Goal: Information Seeking & Learning: Understand process/instructions

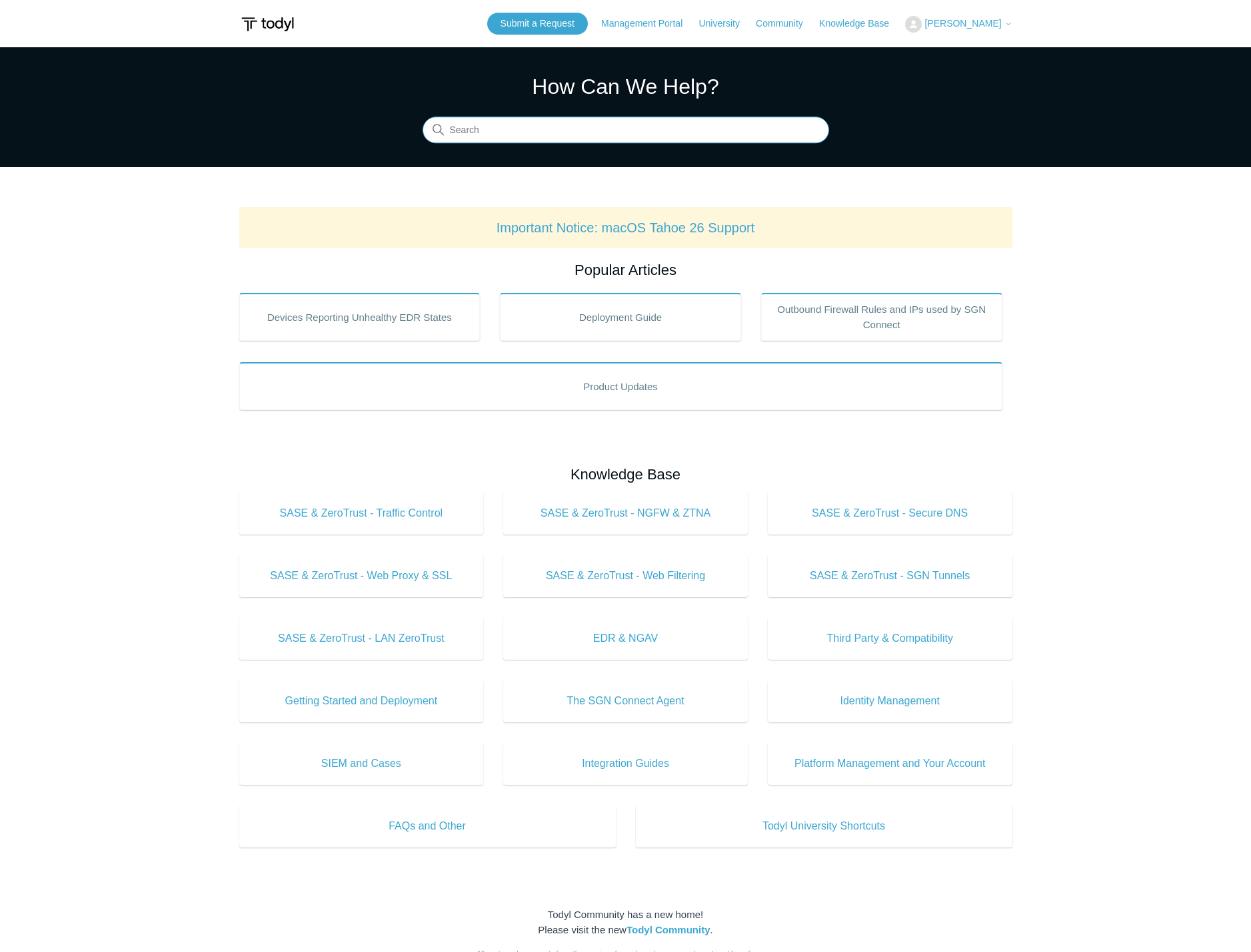
click at [579, 132] on input "Search" at bounding box center [625, 130] width 406 height 27
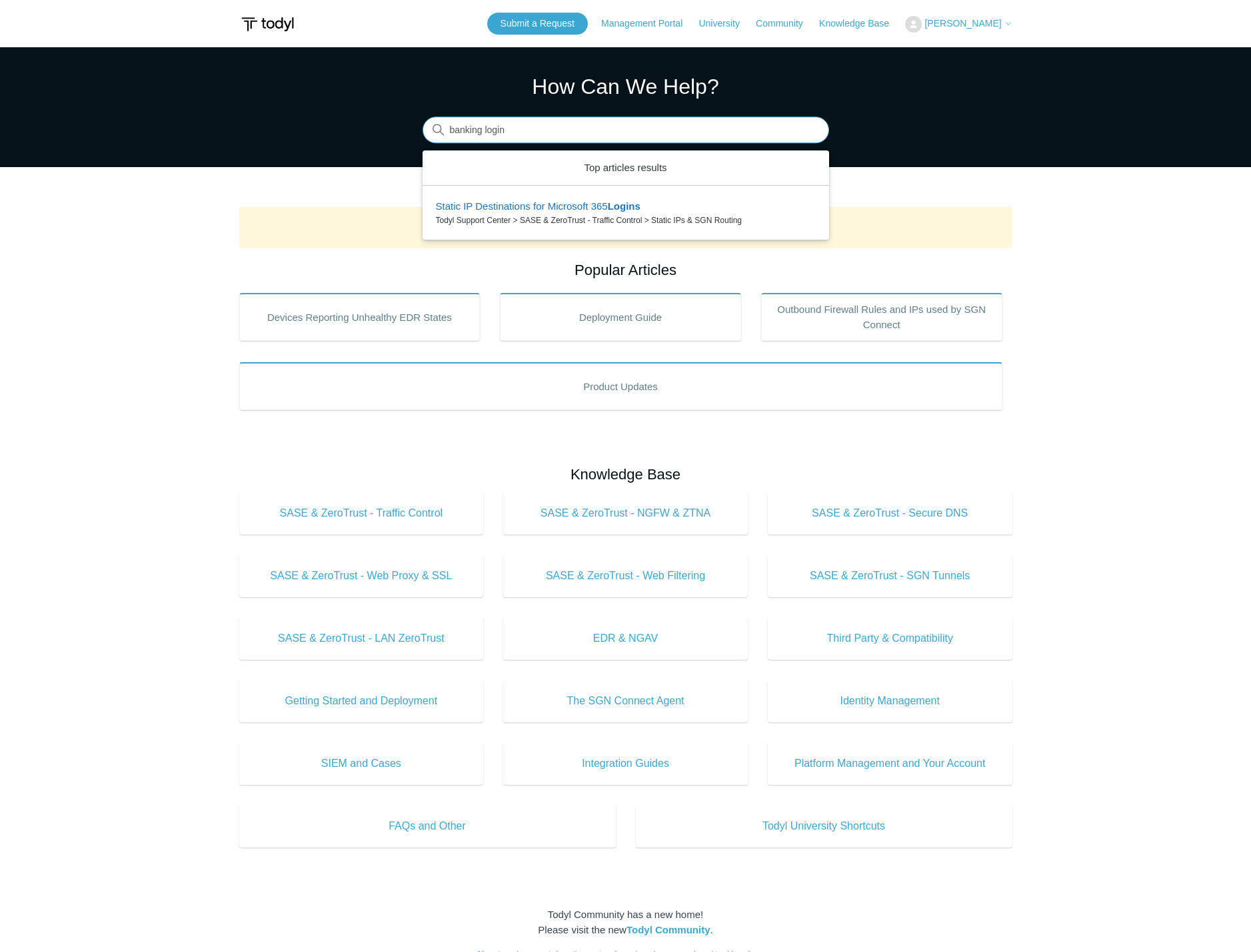
type input "banking login"
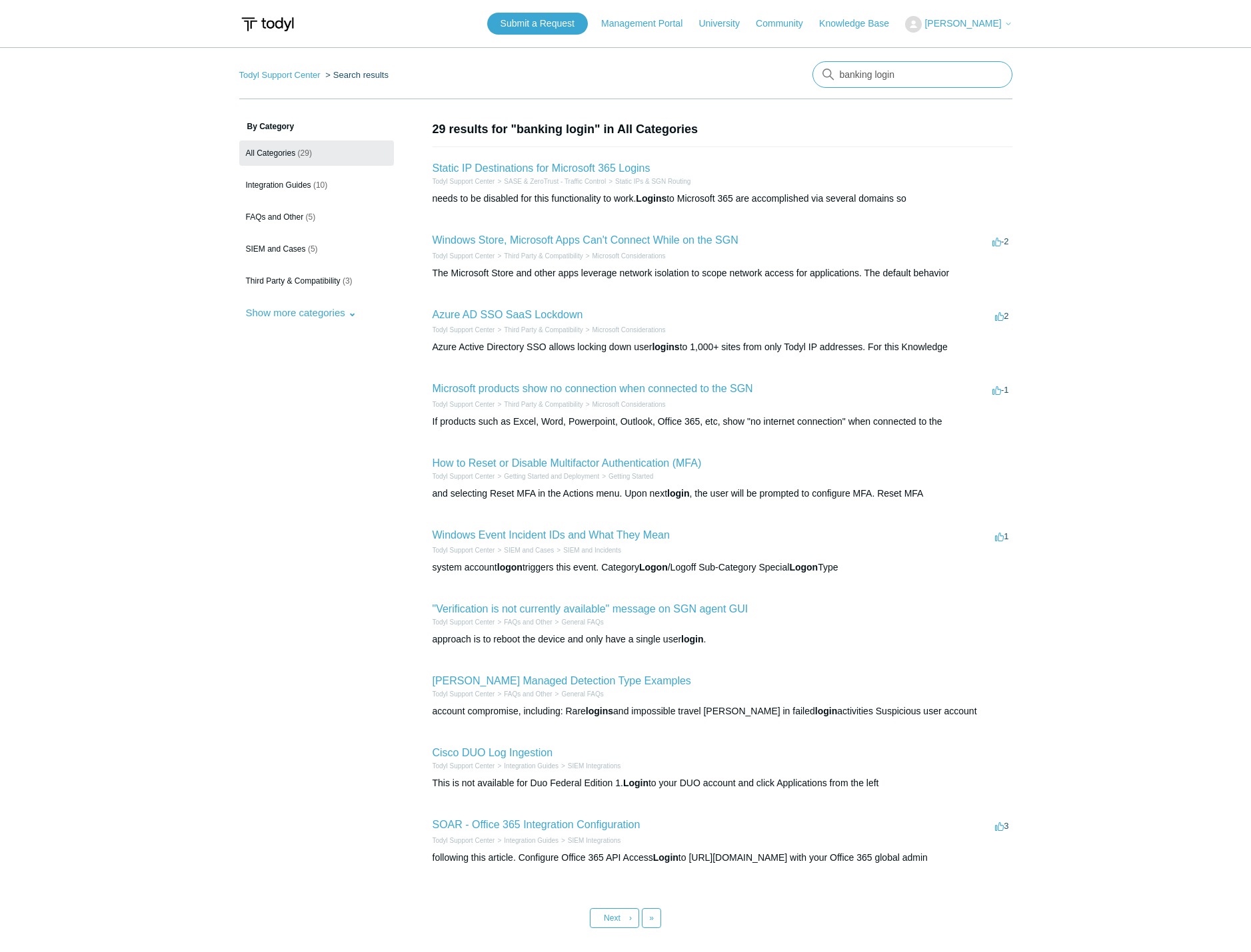
click at [922, 78] on input "banking login" at bounding box center [912, 74] width 200 height 27
type input "banking login site blocked"
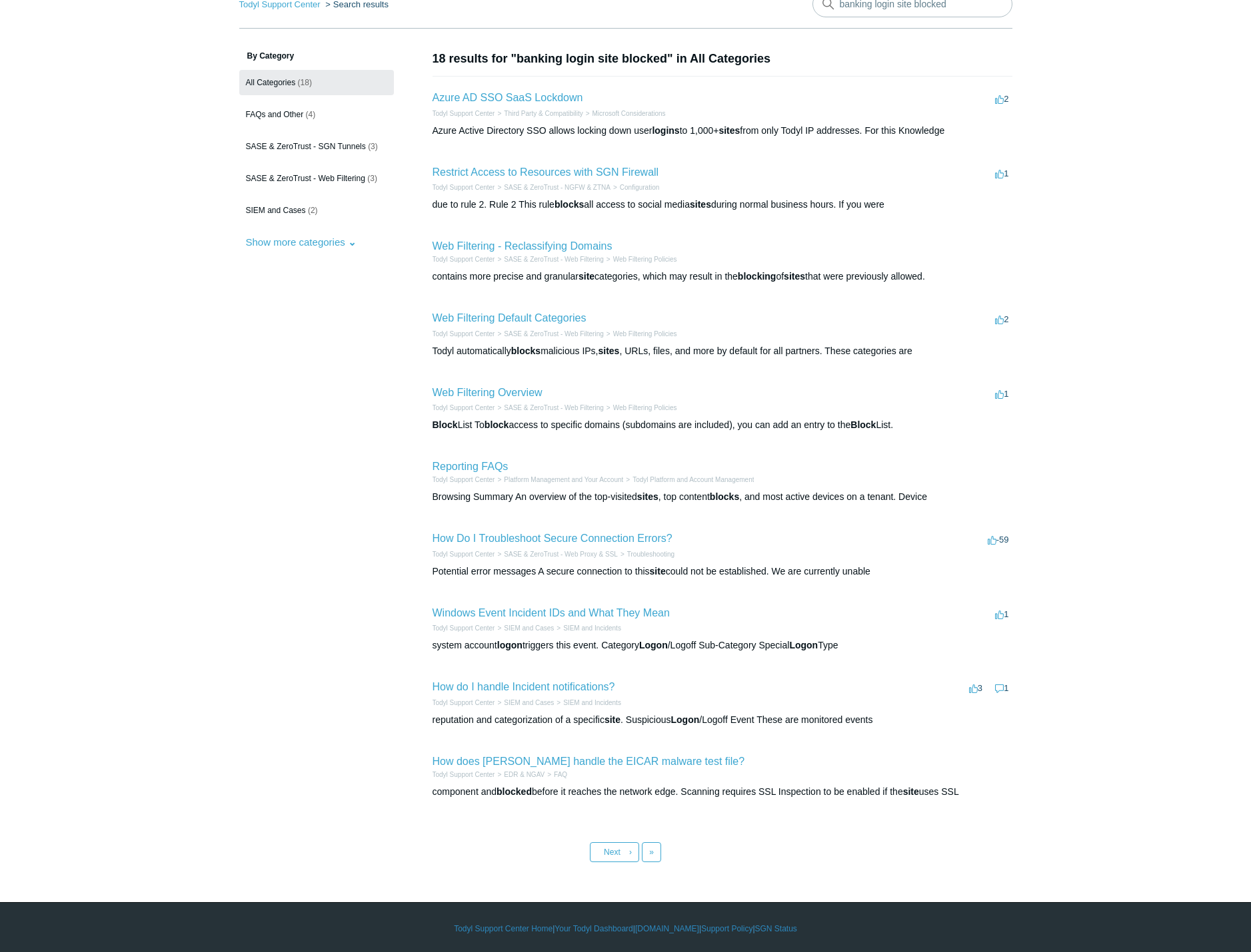
scroll to position [73, 0]
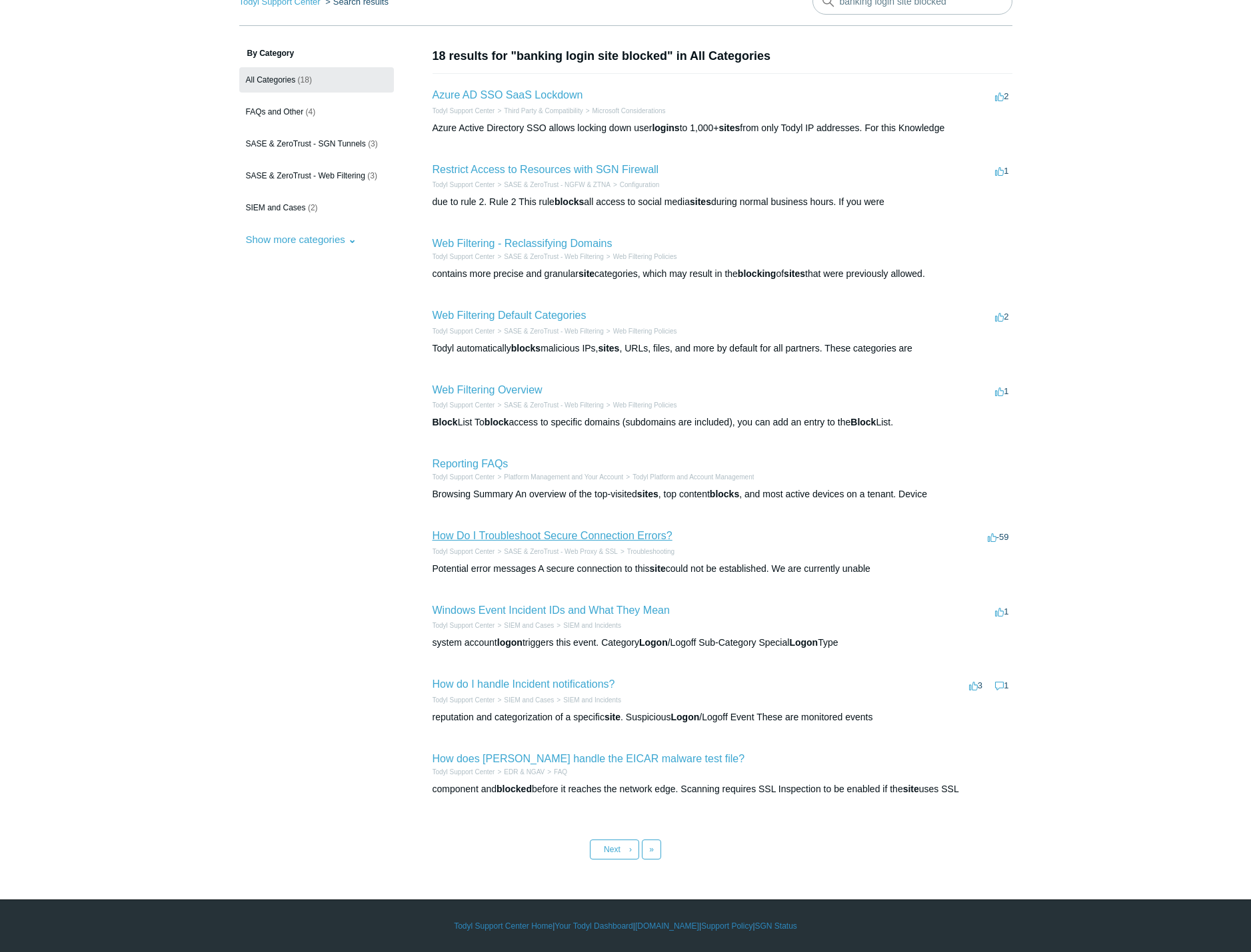
click at [559, 535] on link "How Do I Troubleshoot Secure Connection Errors?" at bounding box center [552, 535] width 240 height 11
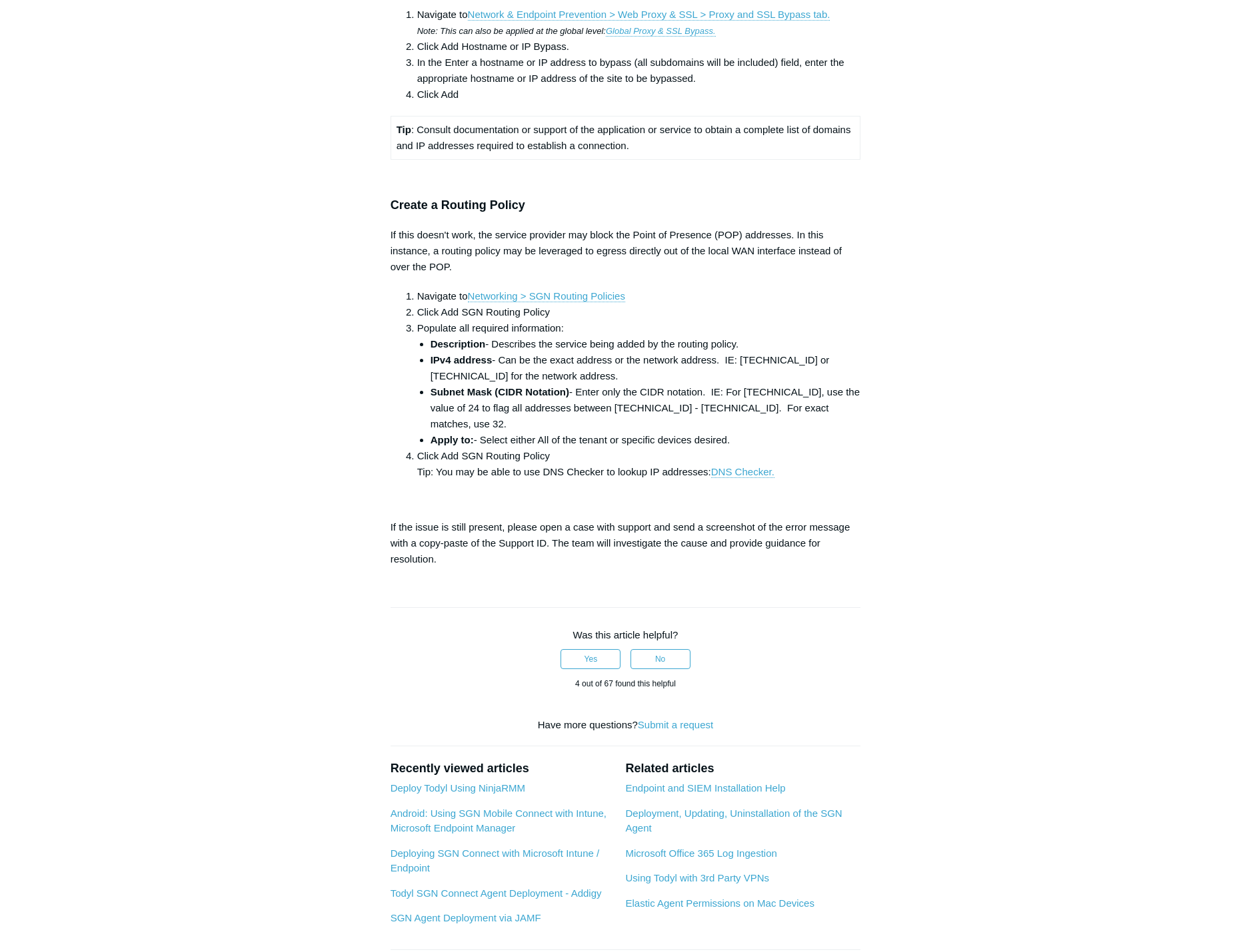
scroll to position [1132, 0]
click at [747, 477] on link "DNS Checker." at bounding box center [743, 472] width 63 height 12
